Goal: Task Accomplishment & Management: Manage account settings

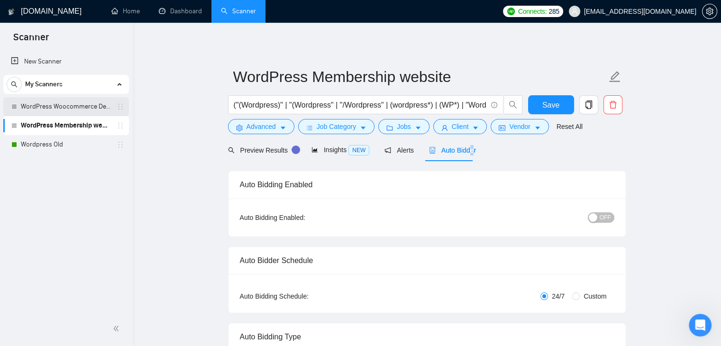
drag, startPoint x: 0, startPoint y: 0, endPoint x: 66, endPoint y: 110, distance: 128.8
click at [66, 110] on link "WordPress Woocommerce Developer" at bounding box center [66, 106] width 90 height 19
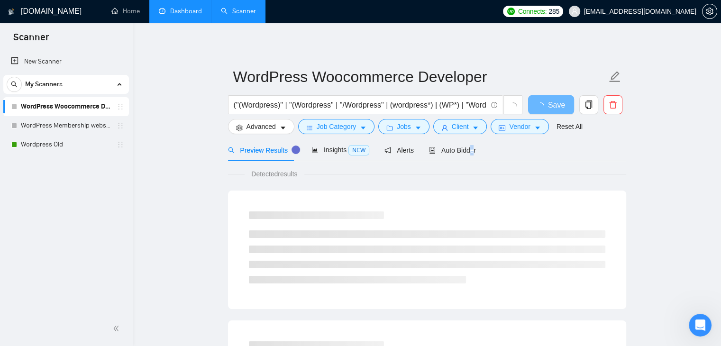
click at [165, 15] on link "Dashboard" at bounding box center [180, 11] width 43 height 8
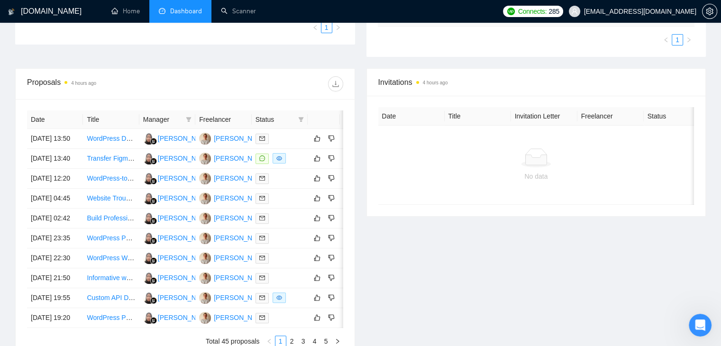
scroll to position [276, 0]
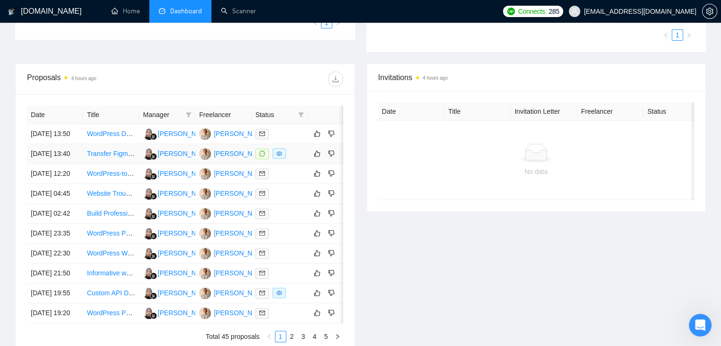
click at [119, 157] on link "Transfer Figma Design to [DOMAIN_NAME]" at bounding box center [151, 154] width 129 height 8
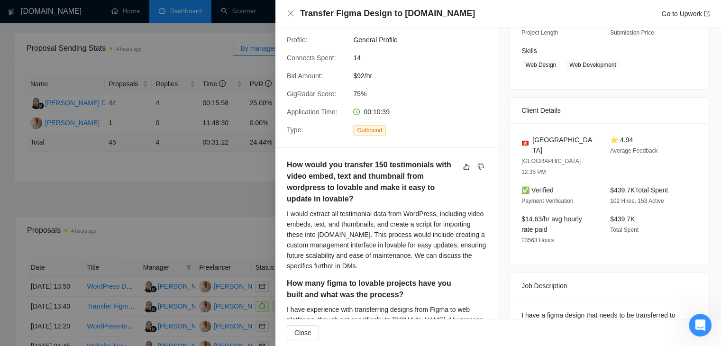
scroll to position [142, 0]
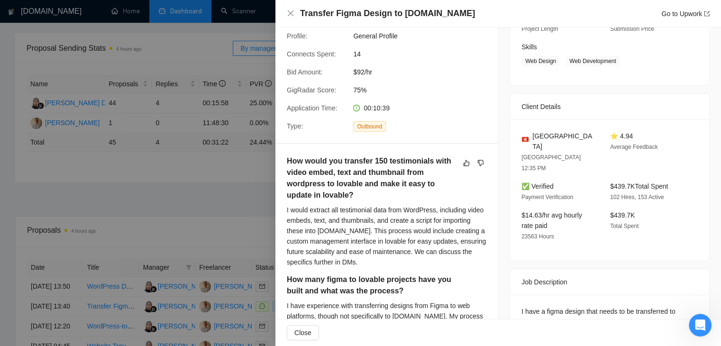
click at [207, 247] on div at bounding box center [360, 173] width 721 height 346
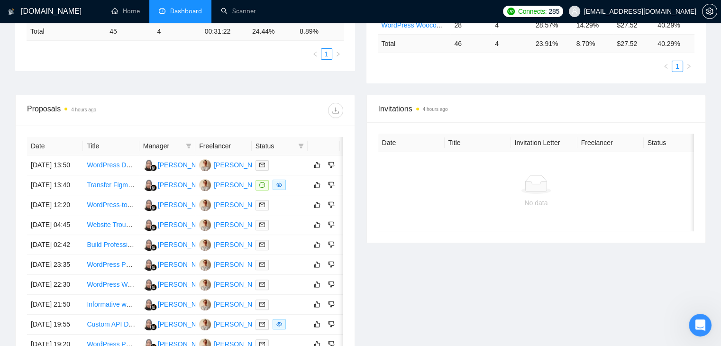
scroll to position [284, 0]
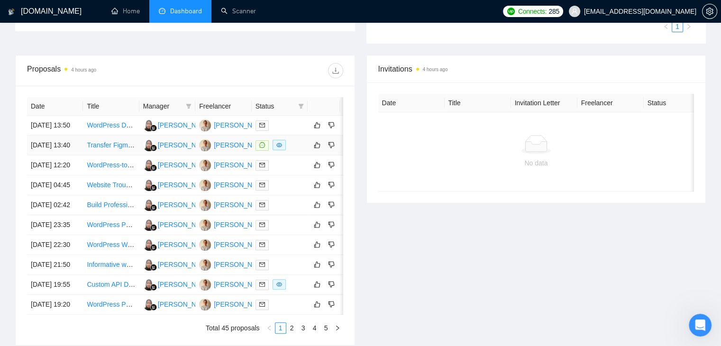
click at [124, 149] on link "Transfer Figma Design to [DOMAIN_NAME]" at bounding box center [151, 145] width 129 height 8
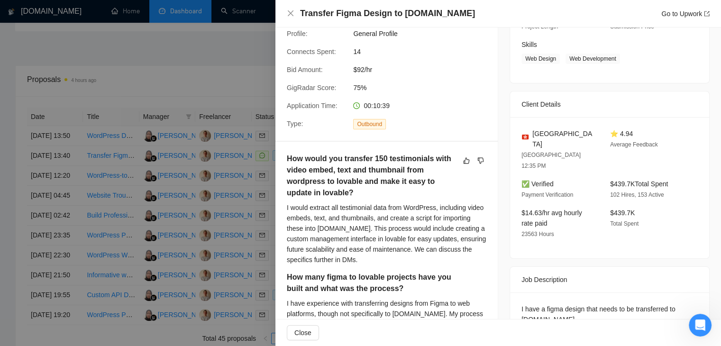
scroll to position [131, 0]
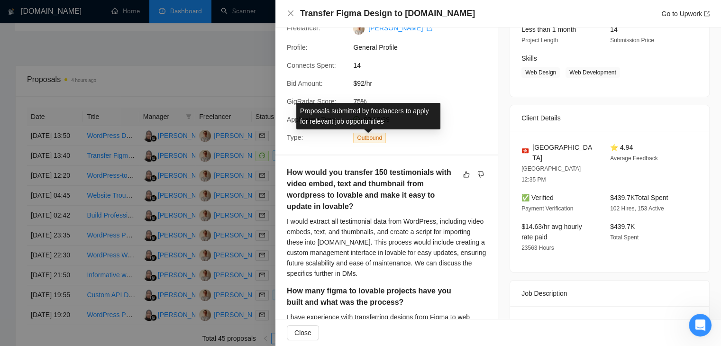
click at [379, 137] on span "Outbound" at bounding box center [369, 138] width 33 height 10
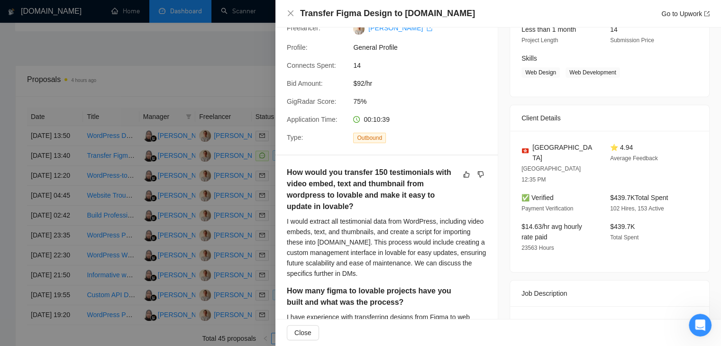
click at [135, 185] on div at bounding box center [360, 173] width 721 height 346
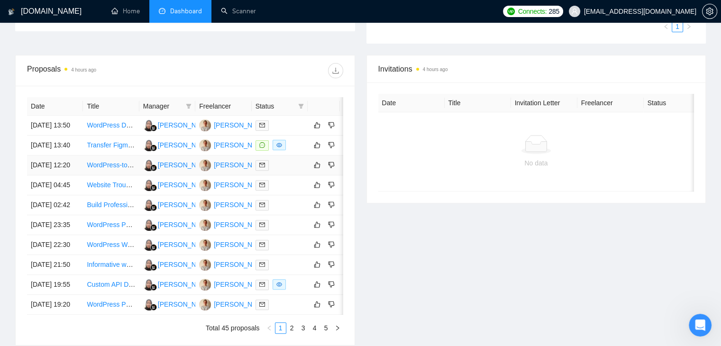
click at [38, 175] on td "09 Oct, 2025 12:20" at bounding box center [55, 165] width 56 height 20
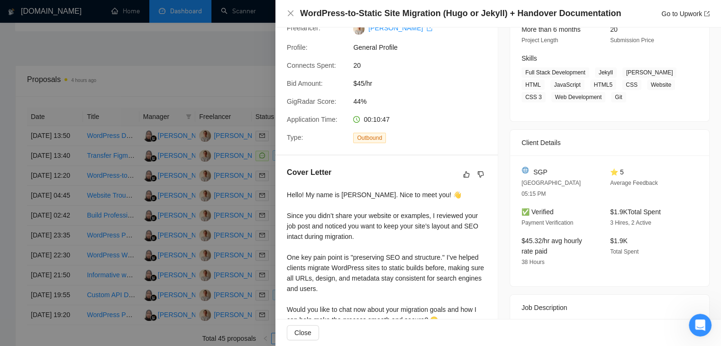
click at [40, 157] on div at bounding box center [360, 173] width 721 height 346
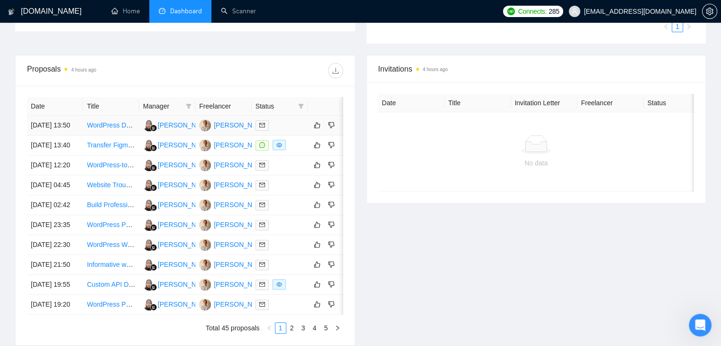
click at [51, 125] on td "09 Oct, 2025 13:50" at bounding box center [55, 126] width 56 height 20
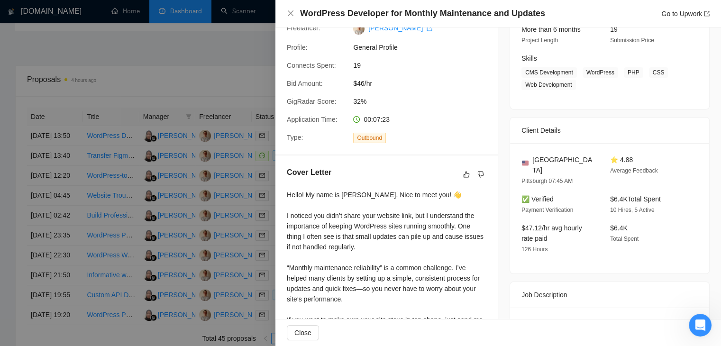
drag, startPoint x: 45, startPoint y: 128, endPoint x: 49, endPoint y: 146, distance: 18.9
click at [45, 128] on div at bounding box center [360, 173] width 721 height 346
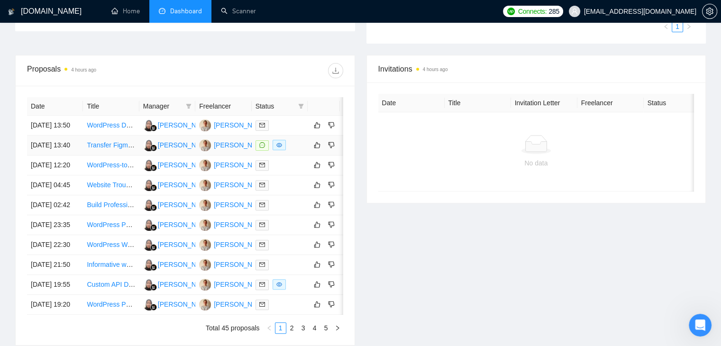
click at [37, 155] on td "09 Oct, 2025 13:40" at bounding box center [55, 146] width 56 height 20
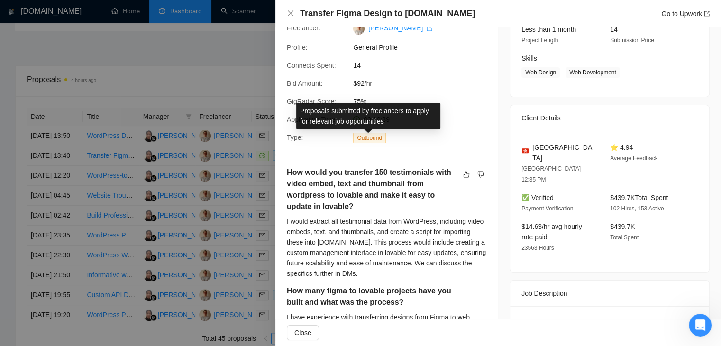
click at [373, 136] on span "Outbound" at bounding box center [369, 138] width 33 height 10
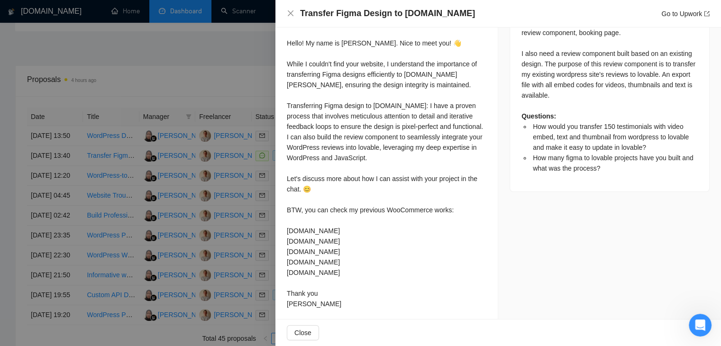
scroll to position [510, 0]
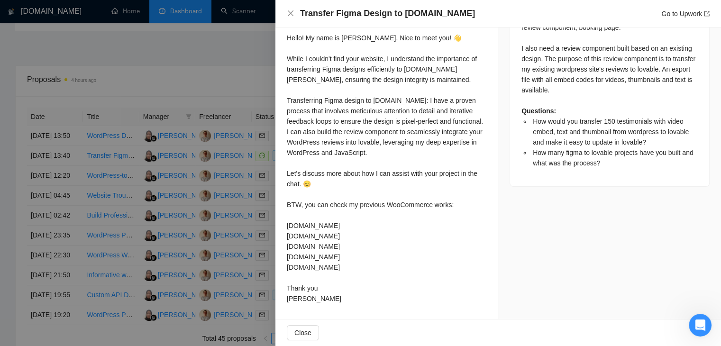
click at [74, 184] on div at bounding box center [360, 173] width 721 height 346
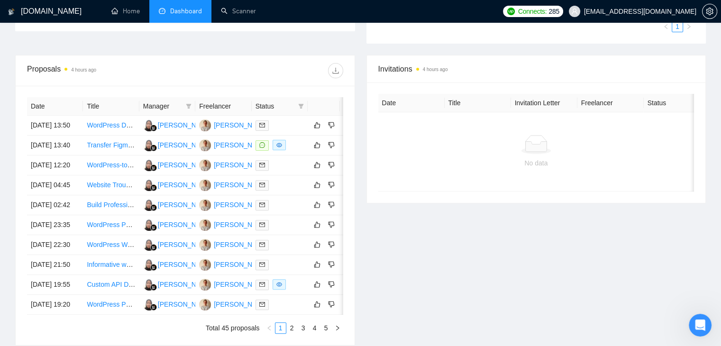
scroll to position [0, 0]
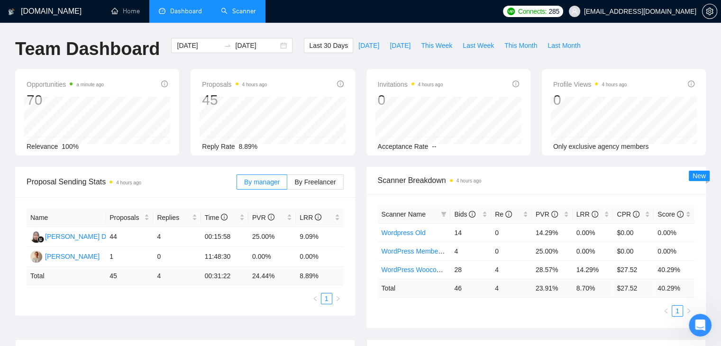
click at [236, 11] on link "Scanner" at bounding box center [238, 11] width 35 height 8
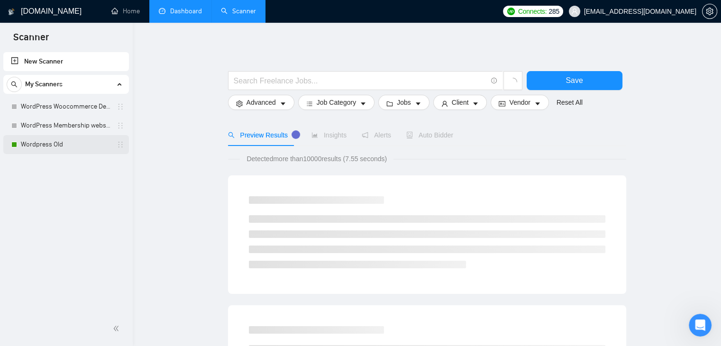
click at [85, 143] on link "Wordpress Old" at bounding box center [66, 144] width 90 height 19
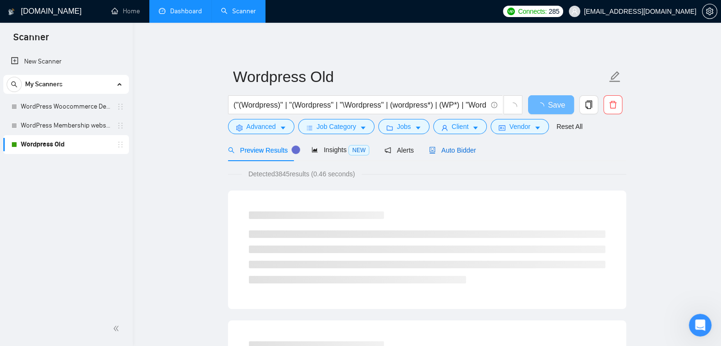
click at [470, 148] on span "Auto Bidder" at bounding box center [452, 150] width 47 height 8
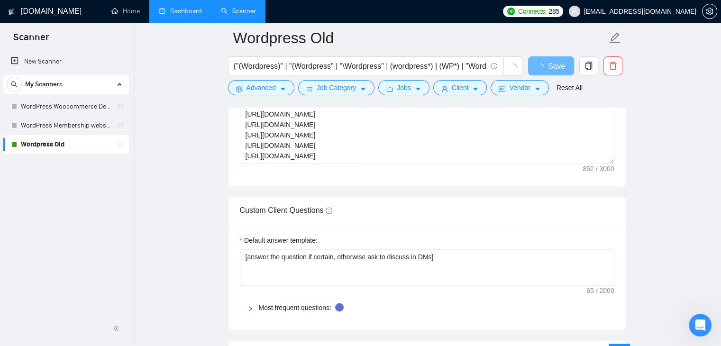
scroll to position [1185, 0]
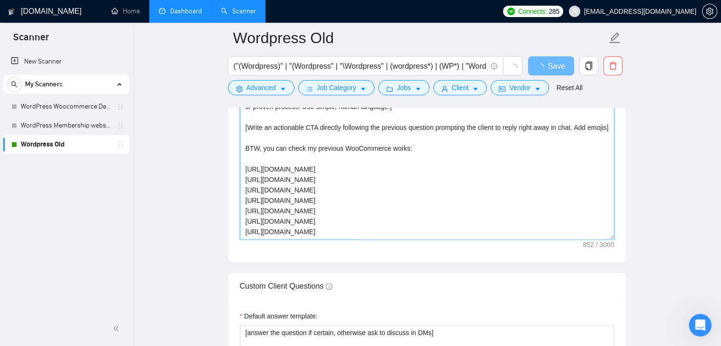
click at [351, 148] on textarea "Hello [mention client's name if it's mention, but don't mention company name]! …" at bounding box center [427, 132] width 374 height 213
drag, startPoint x: 351, startPoint y: 148, endPoint x: 431, endPoint y: 134, distance: 81.8
click at [351, 148] on textarea "Hello [mention client's name if it's mention, but don't mention company name]! …" at bounding box center [427, 132] width 374 height 213
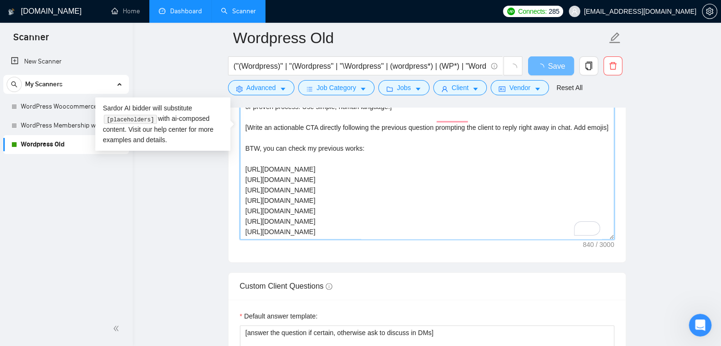
type textarea "Hello [mention client's name if it's mention, but don't mention company name]! …"
click at [645, 104] on main "Wordpress Old ("(Wordpress)" | "(Wordpress" | "\Wordpress" | (wordpress*) | (WP…" at bounding box center [427, 168] width 558 height 2630
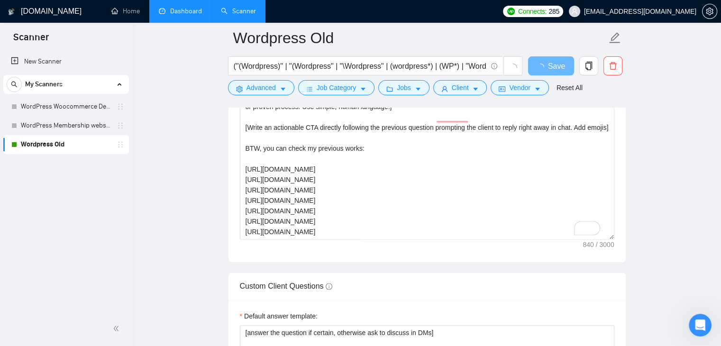
click at [660, 119] on main "Wordpress Old ("(Wordpress)" | "(Wordpress" | "\Wordpress" | (wordpress*) | (WP…" at bounding box center [427, 168] width 558 height 2630
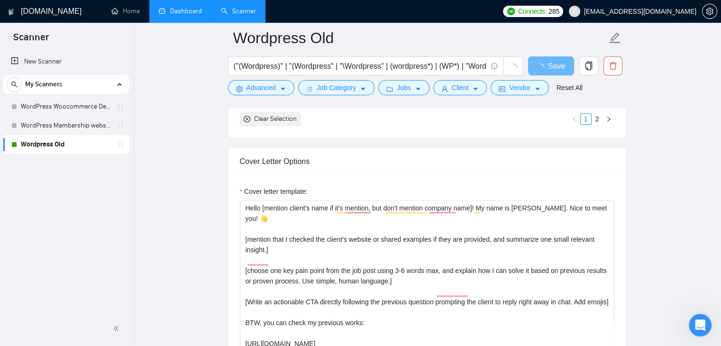
scroll to position [1043, 0]
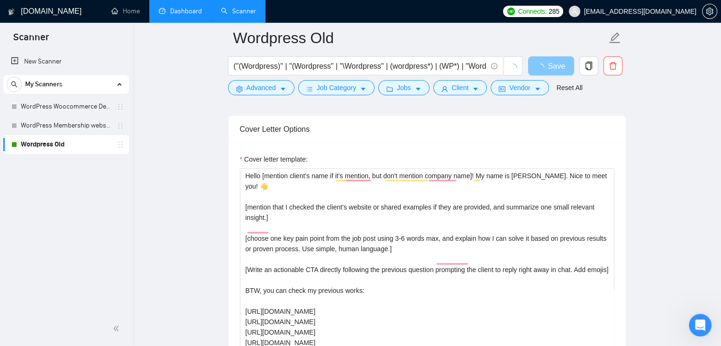
click at [542, 65] on icon "loading" at bounding box center [540, 67] width 9 height 9
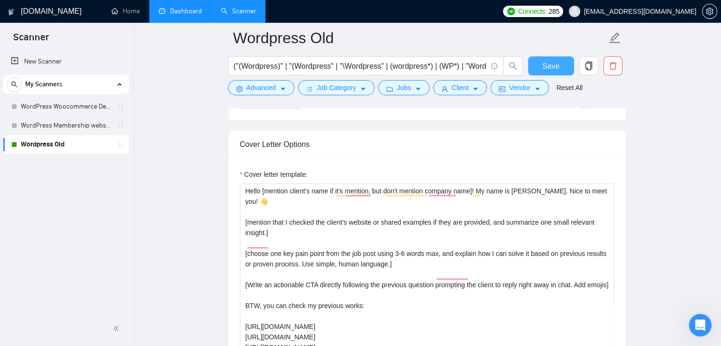
click at [557, 65] on span "Save" at bounding box center [550, 66] width 17 height 12
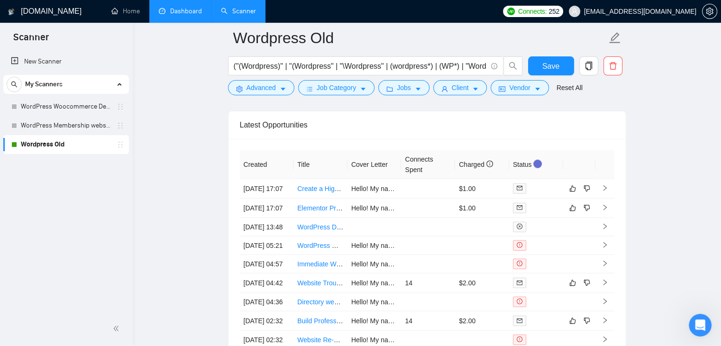
scroll to position [2322, 0]
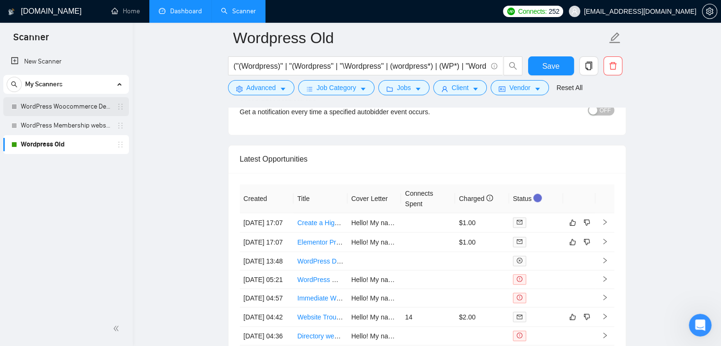
click at [91, 106] on link "WordPress Woocommerce Developer" at bounding box center [66, 106] width 90 height 19
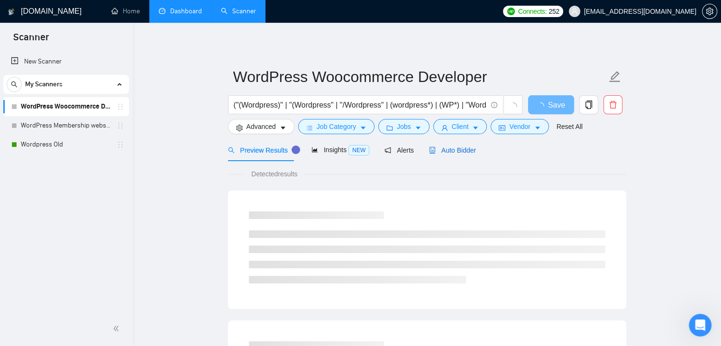
click at [456, 149] on span "Auto Bidder" at bounding box center [452, 150] width 47 height 8
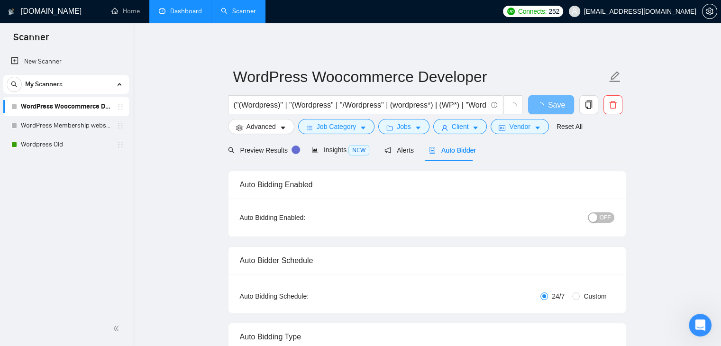
checkbox input "true"
click at [257, 146] on span "Preview Results" at bounding box center [262, 150] width 68 height 8
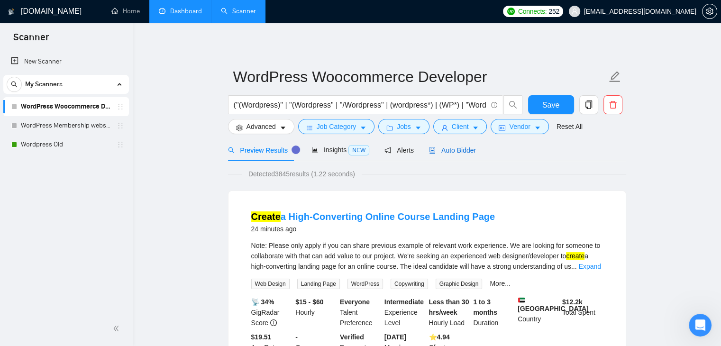
click at [455, 151] on span "Auto Bidder" at bounding box center [452, 150] width 47 height 8
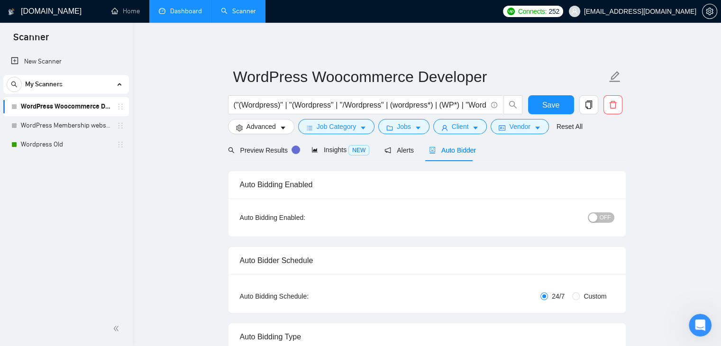
checkbox input "true"
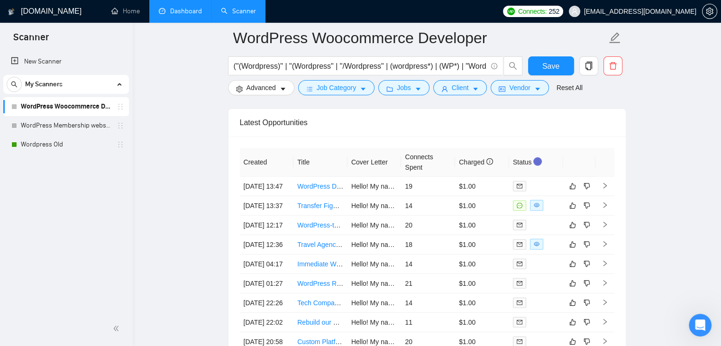
scroll to position [2559, 0]
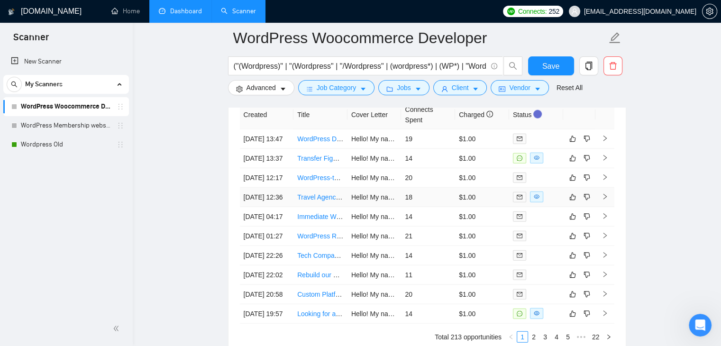
click at [319, 201] on link "Travel Agency Website Revamp (Phase 1)" at bounding box center [359, 197] width 125 height 8
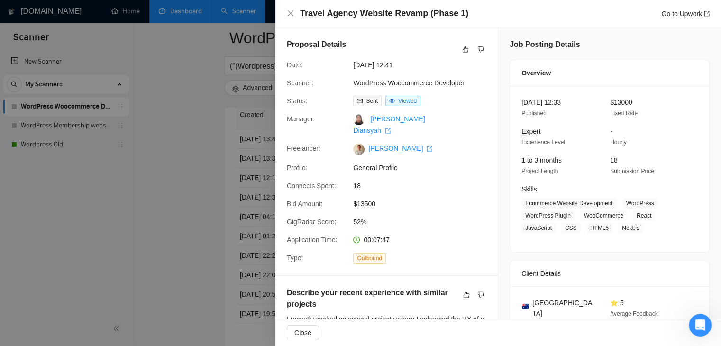
click at [286, 100] on div "Status:" at bounding box center [316, 101] width 66 height 10
click at [239, 119] on div at bounding box center [360, 173] width 721 height 346
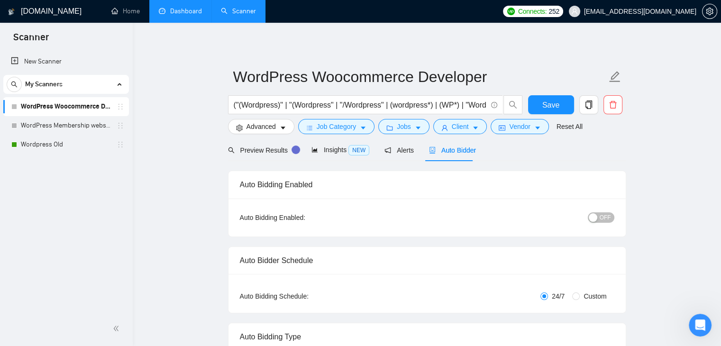
click at [601, 214] on div "Auto Bidding Enabled: OFF" at bounding box center [426, 218] width 397 height 38
click at [605, 221] on span "OFF" at bounding box center [605, 217] width 11 height 10
click at [549, 106] on span "Save" at bounding box center [550, 105] width 17 height 12
checkbox input "true"
